Goal: Find specific page/section: Find specific page/section

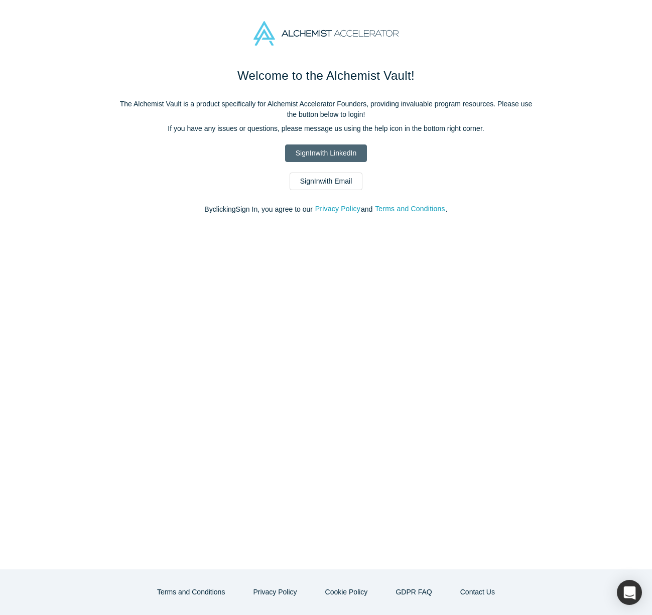
click at [311, 151] on link "Sign In with LinkedIn" at bounding box center [326, 153] width 82 height 18
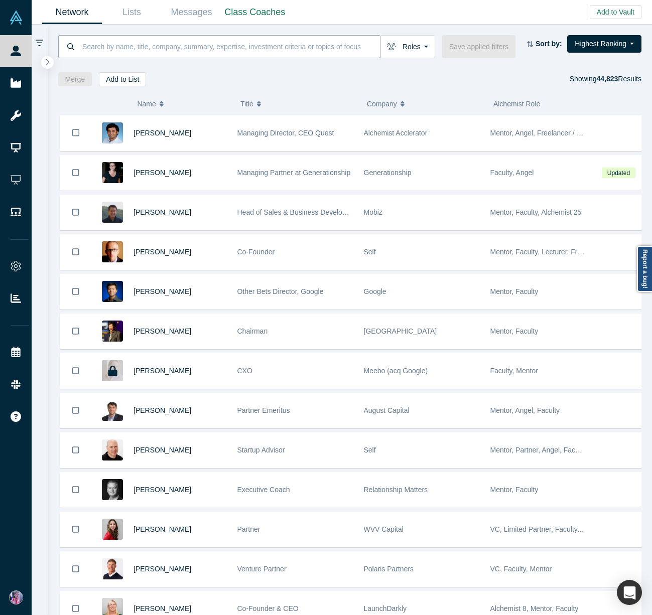
click at [114, 47] on input at bounding box center [230, 47] width 298 height 24
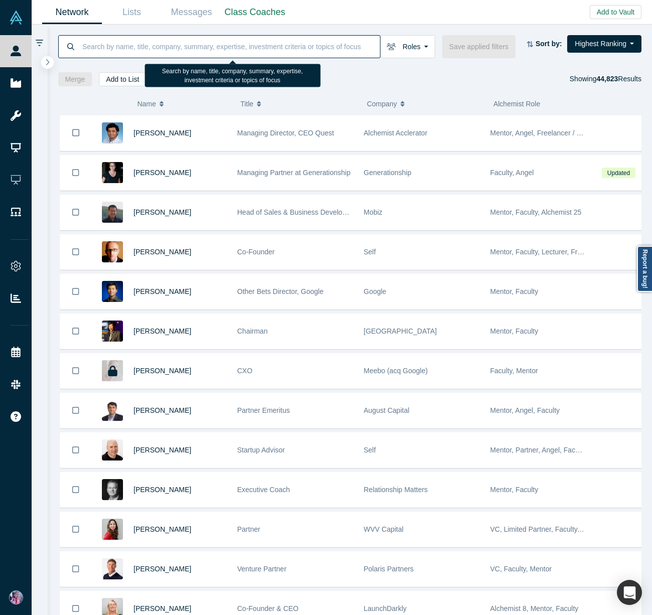
paste input "[PERSON_NAME]"
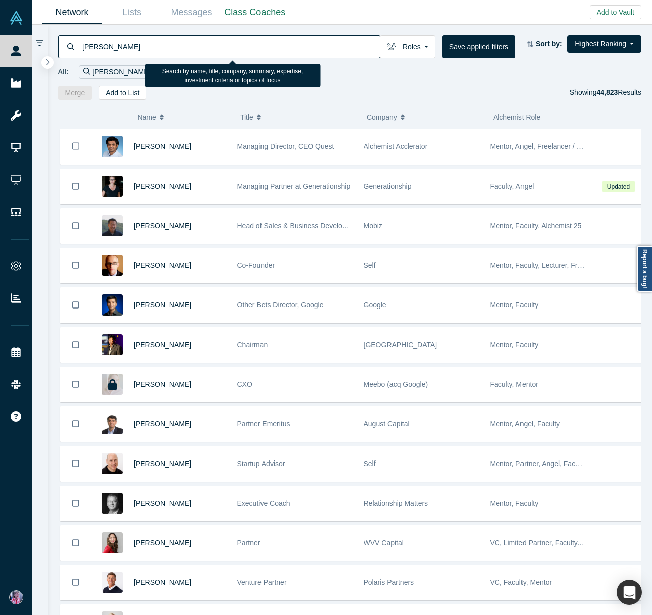
type input "[PERSON_NAME]"
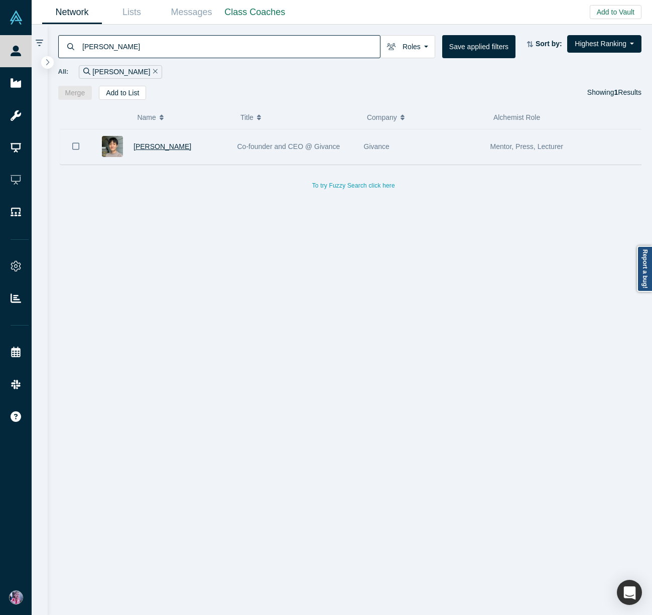
click at [151, 145] on span "[PERSON_NAME]" at bounding box center [162, 146] width 58 height 8
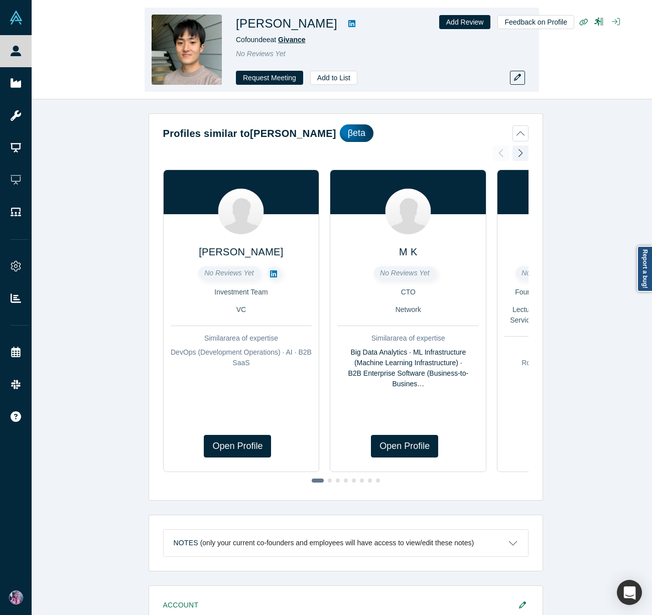
click at [301, 40] on span "Givance" at bounding box center [291, 40] width 27 height 8
